Goal: Information Seeking & Learning: Learn about a topic

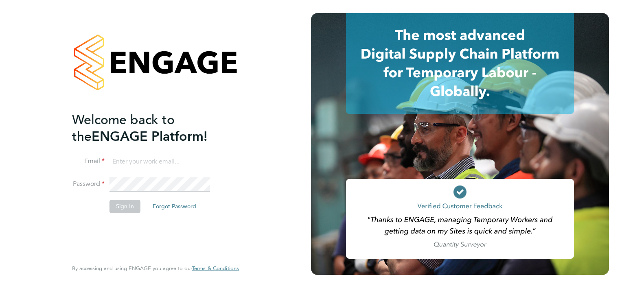
type input "lee@xede.co.uk"
click at [122, 208] on button "Sign In" at bounding box center [124, 206] width 31 height 13
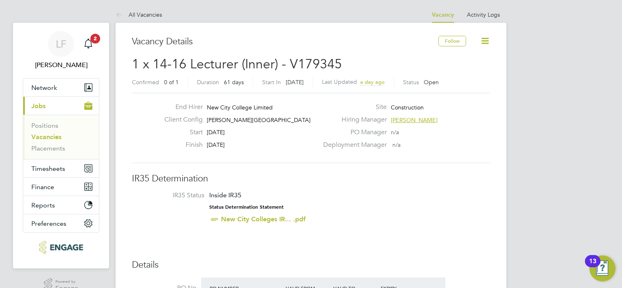
click at [48, 138] on link "Vacancies" at bounding box center [46, 137] width 30 height 8
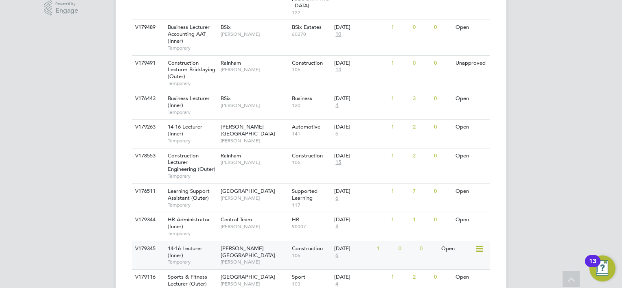
scroll to position [325, 0]
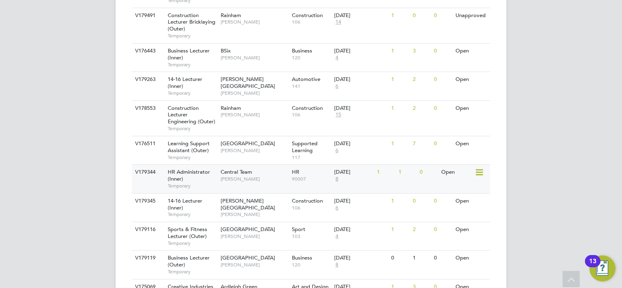
drag, startPoint x: 135, startPoint y: 150, endPoint x: 189, endPoint y: 148, distance: 54.1
click at [189, 164] on div "V179344 HR Administrator (Inner) Temporary Central Team Kirsty Hanmore HR 90007…" at bounding box center [311, 178] width 358 height 28
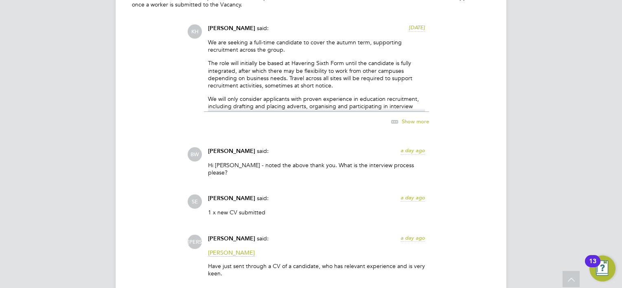
scroll to position [1464, 0]
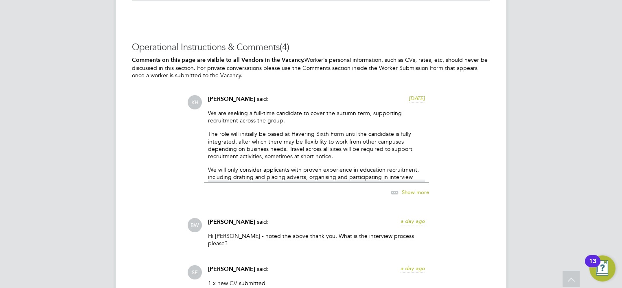
click at [415, 190] on span "Show more" at bounding box center [414, 192] width 27 height 7
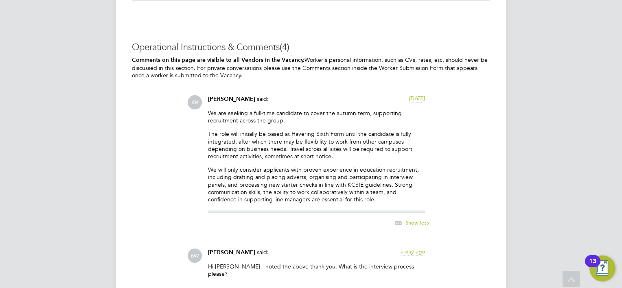
scroll to position [1505, 0]
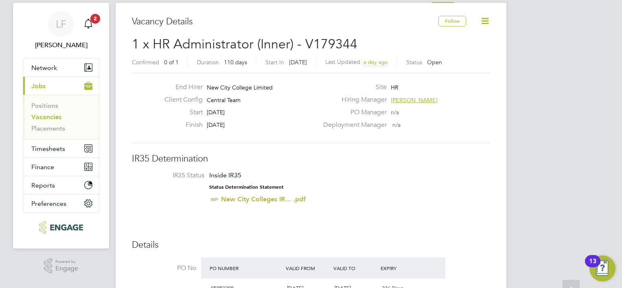
scroll to position [0, 0]
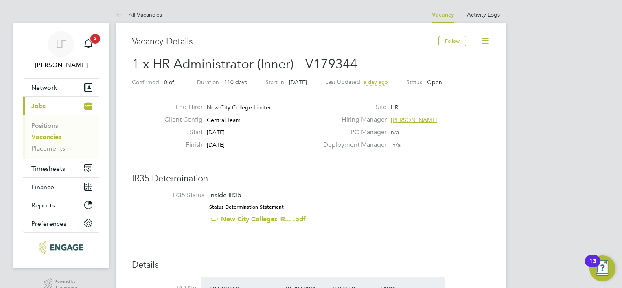
click at [340, 182] on h3 "IR35 Determination" at bounding box center [311, 179] width 358 height 12
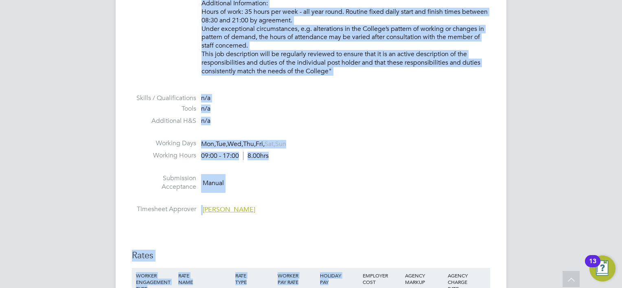
scroll to position [940, 0]
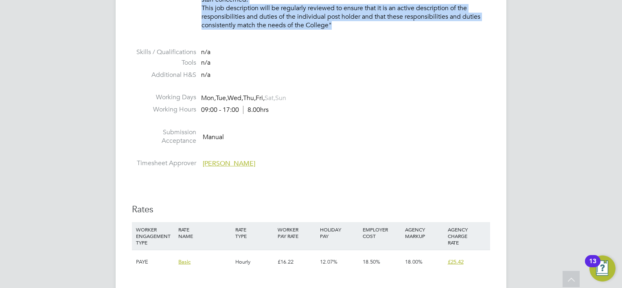
drag, startPoint x: 203, startPoint y: 142, endPoint x: 386, endPoint y: 39, distance: 210.9
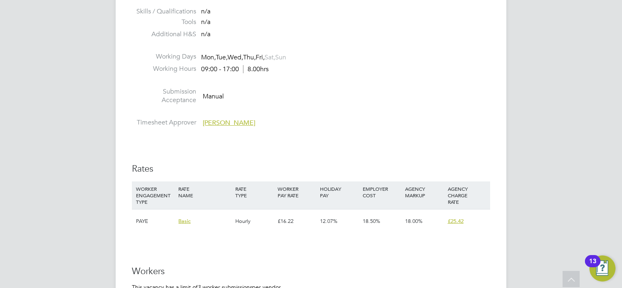
click at [282, 129] on li "Timesheet Approver [PERSON_NAME]" at bounding box center [311, 124] width 358 height 12
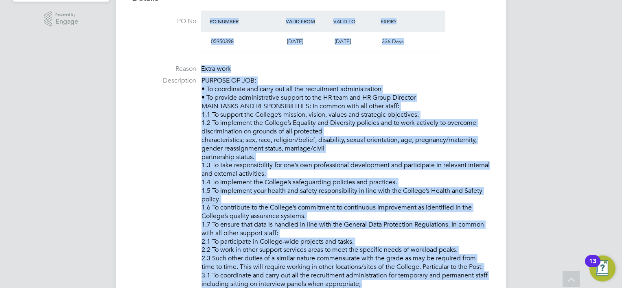
scroll to position [247, 0]
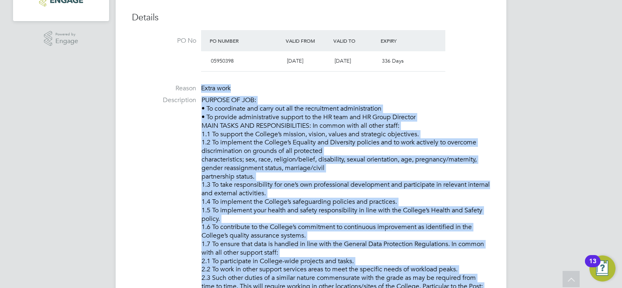
drag, startPoint x: 257, startPoint y: 122, endPoint x: 226, endPoint y: 80, distance: 51.5
drag, startPoint x: 226, startPoint y: 80, endPoint x: 224, endPoint y: 85, distance: 5.1
copy ul "Lorem ipsu Dolorsitame CONSECT AD ELI: • Se doeiusmodt inc utlab etd mag ali en…"
drag, startPoint x: 599, startPoint y: 158, endPoint x: 552, endPoint y: 163, distance: 46.6
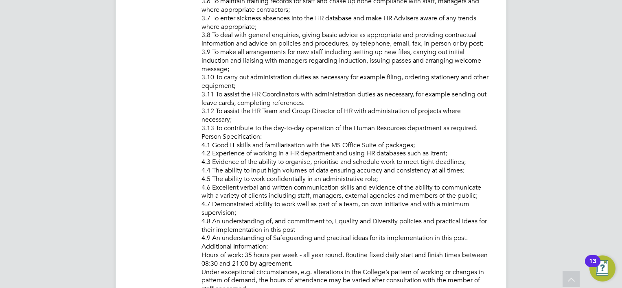
scroll to position [488, 0]
